Goal: Use online tool/utility: Use online tool/utility

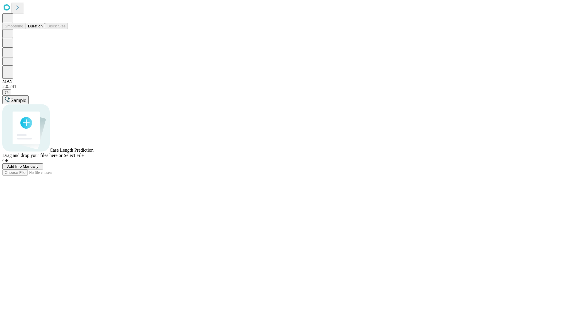
click at [43, 29] on button "Duration" at bounding box center [35, 26] width 19 height 6
click at [84, 158] on span "Select File" at bounding box center [74, 155] width 20 height 5
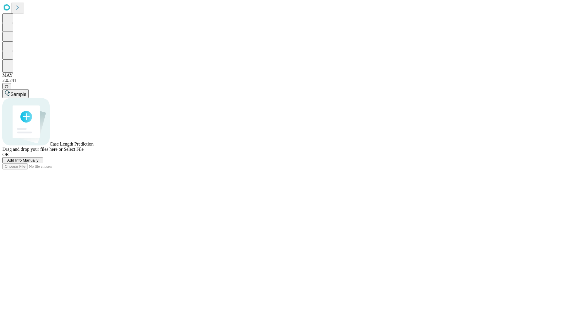
click at [84, 152] on span "Select File" at bounding box center [74, 149] width 20 height 5
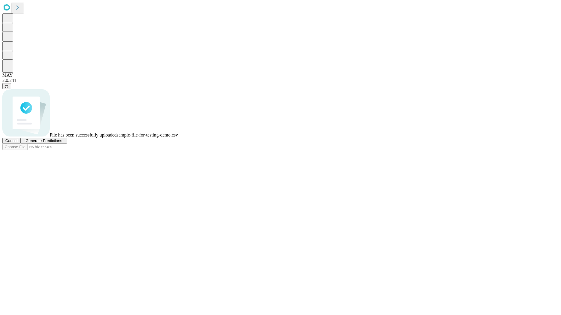
click at [62, 143] on span "Generate Predictions" at bounding box center [43, 141] width 36 height 4
